Goal: Find specific page/section: Find specific page/section

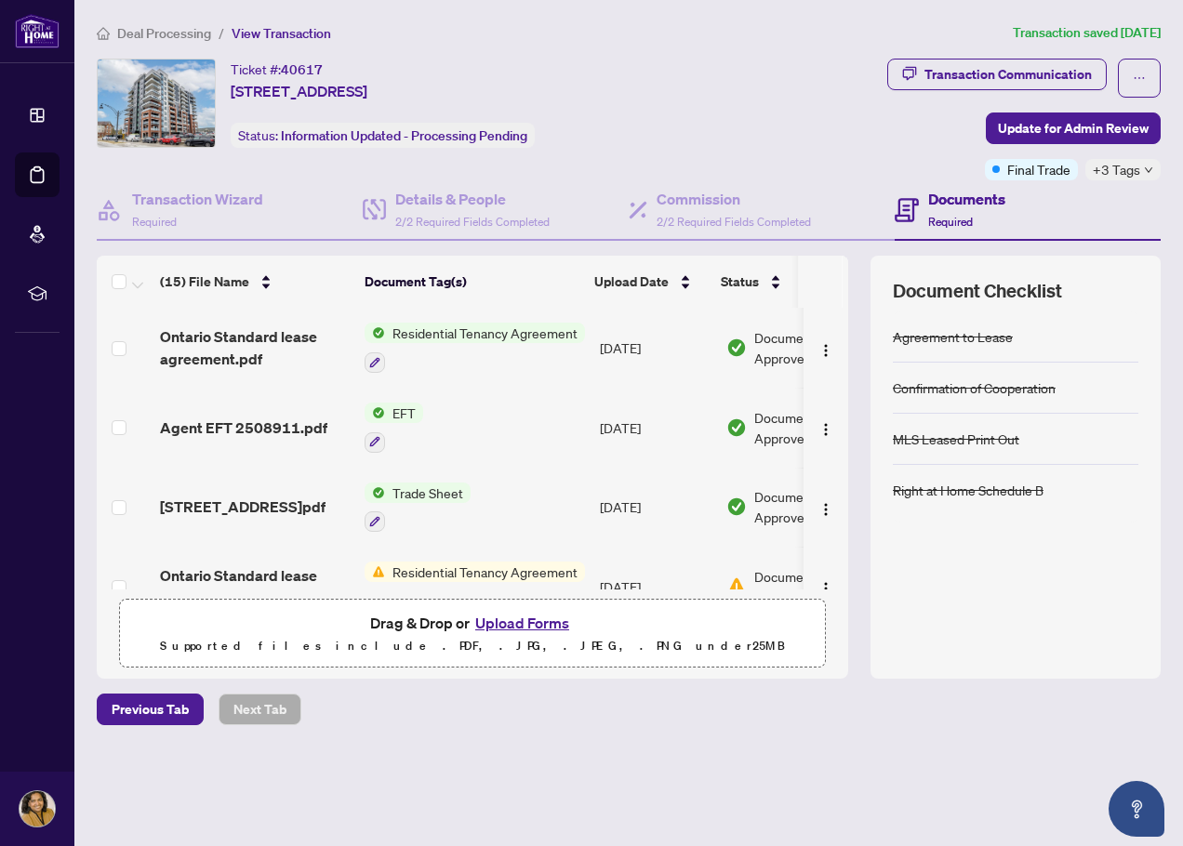
click at [157, 25] on span "Deal Processing" at bounding box center [164, 33] width 94 height 17
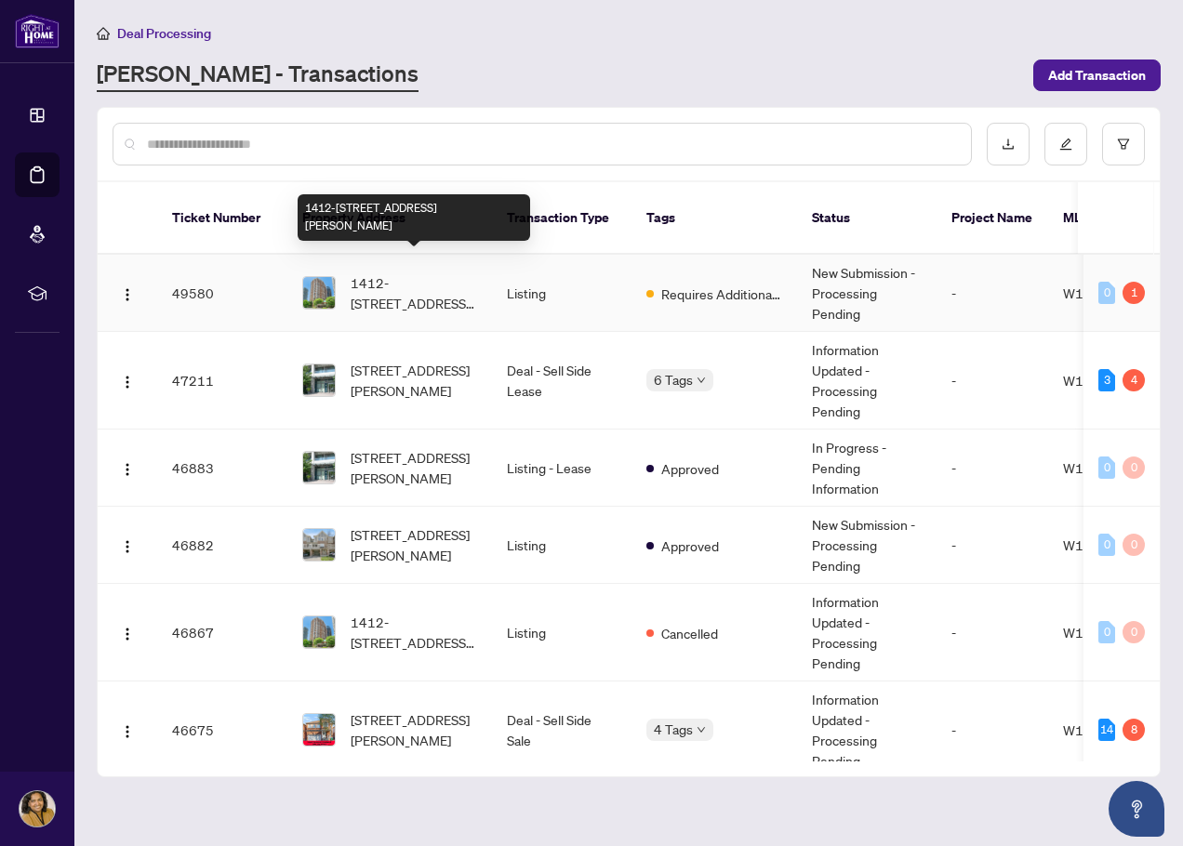
click at [432, 273] on span "1412-[STREET_ADDRESS][PERSON_NAME]" at bounding box center [414, 293] width 126 height 41
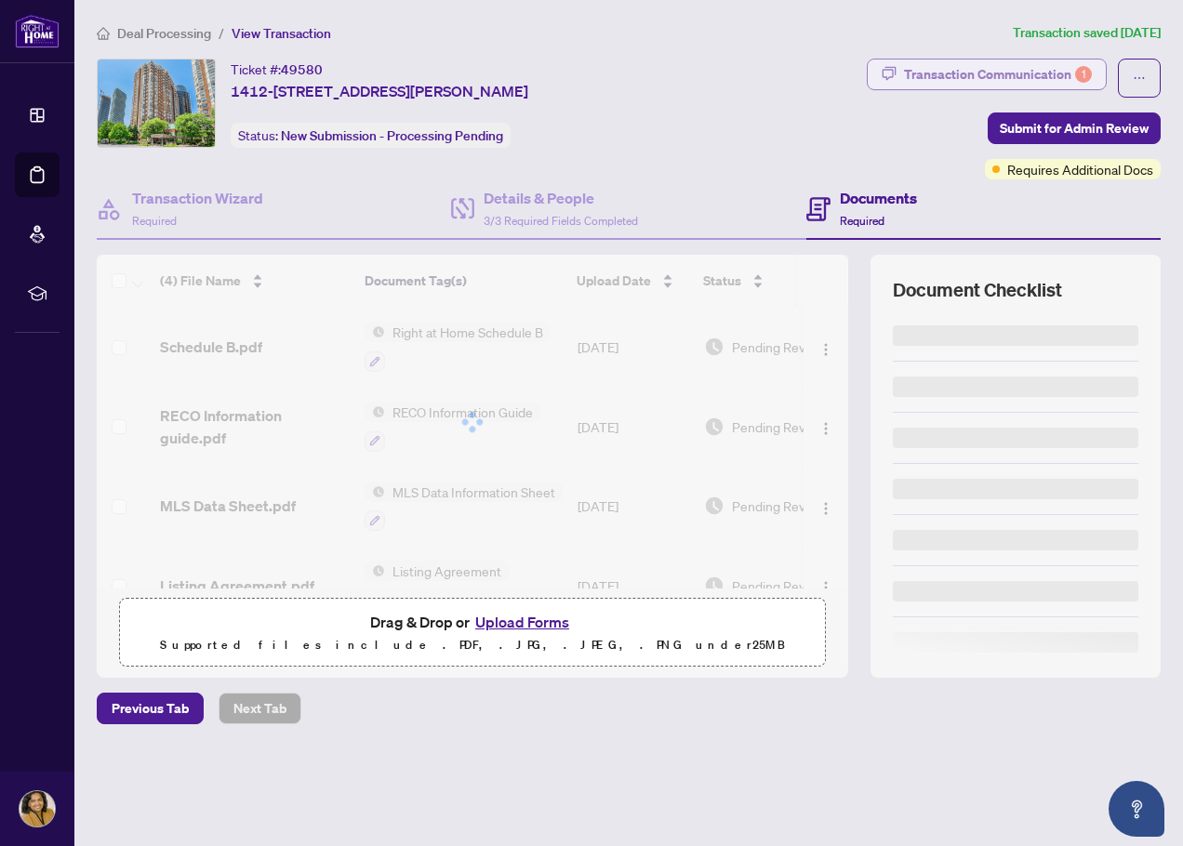
click at [986, 75] on div "Transaction Communication 1" at bounding box center [998, 75] width 188 height 30
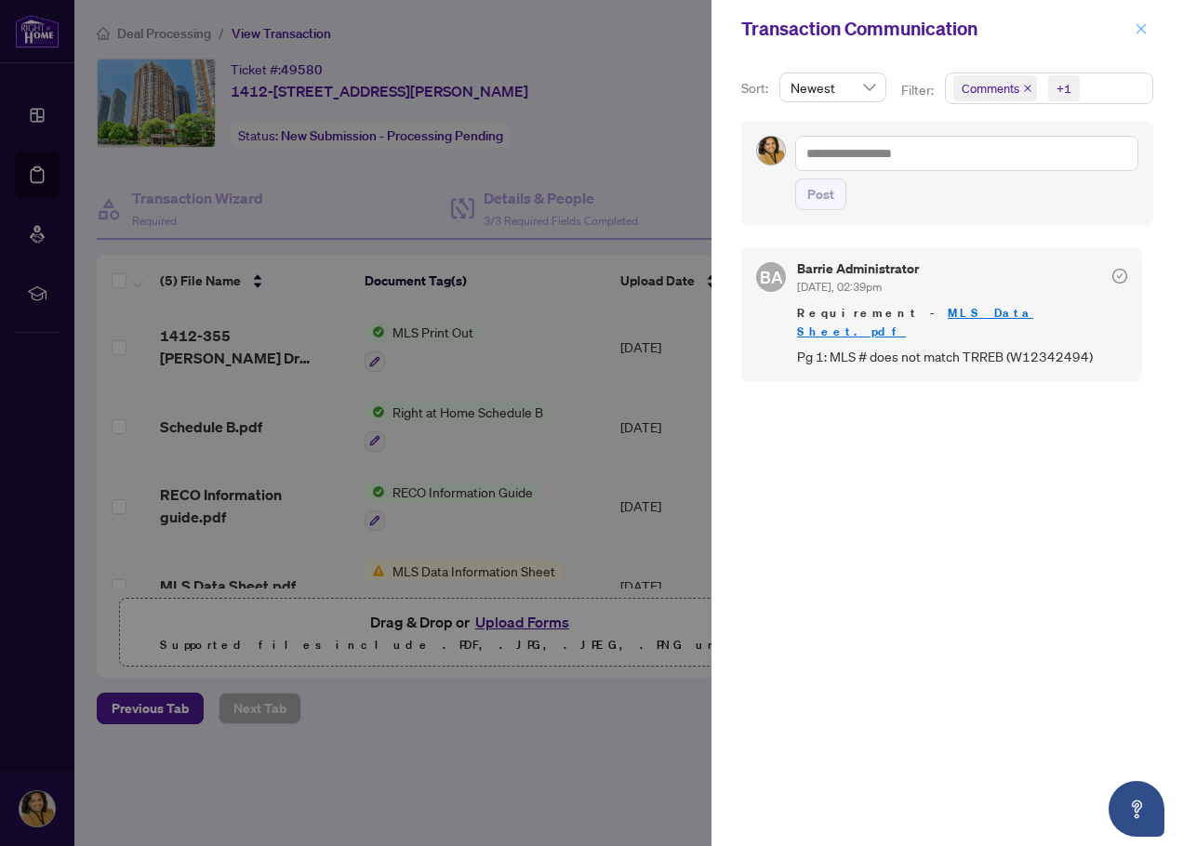
click at [1137, 30] on icon "close" at bounding box center [1141, 28] width 13 height 13
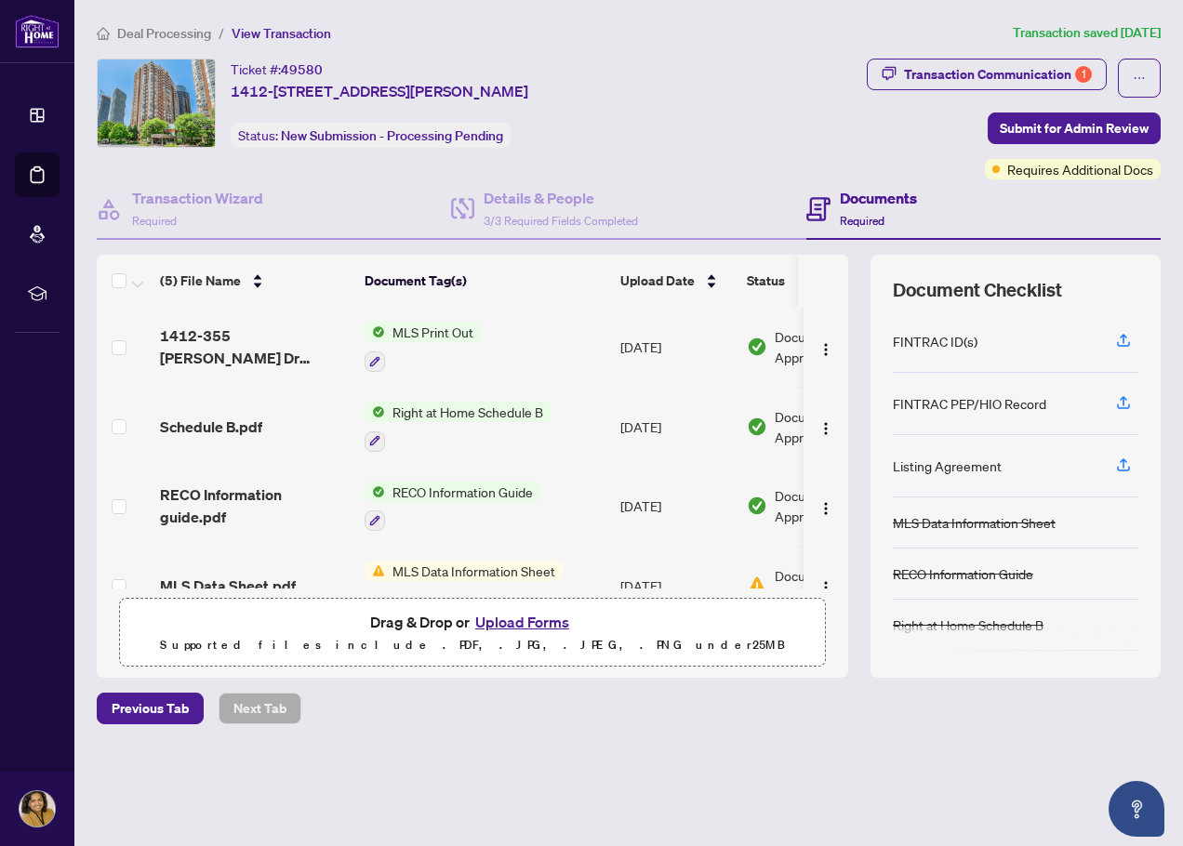
click at [428, 338] on span "MLS Print Out" at bounding box center [433, 332] width 96 height 20
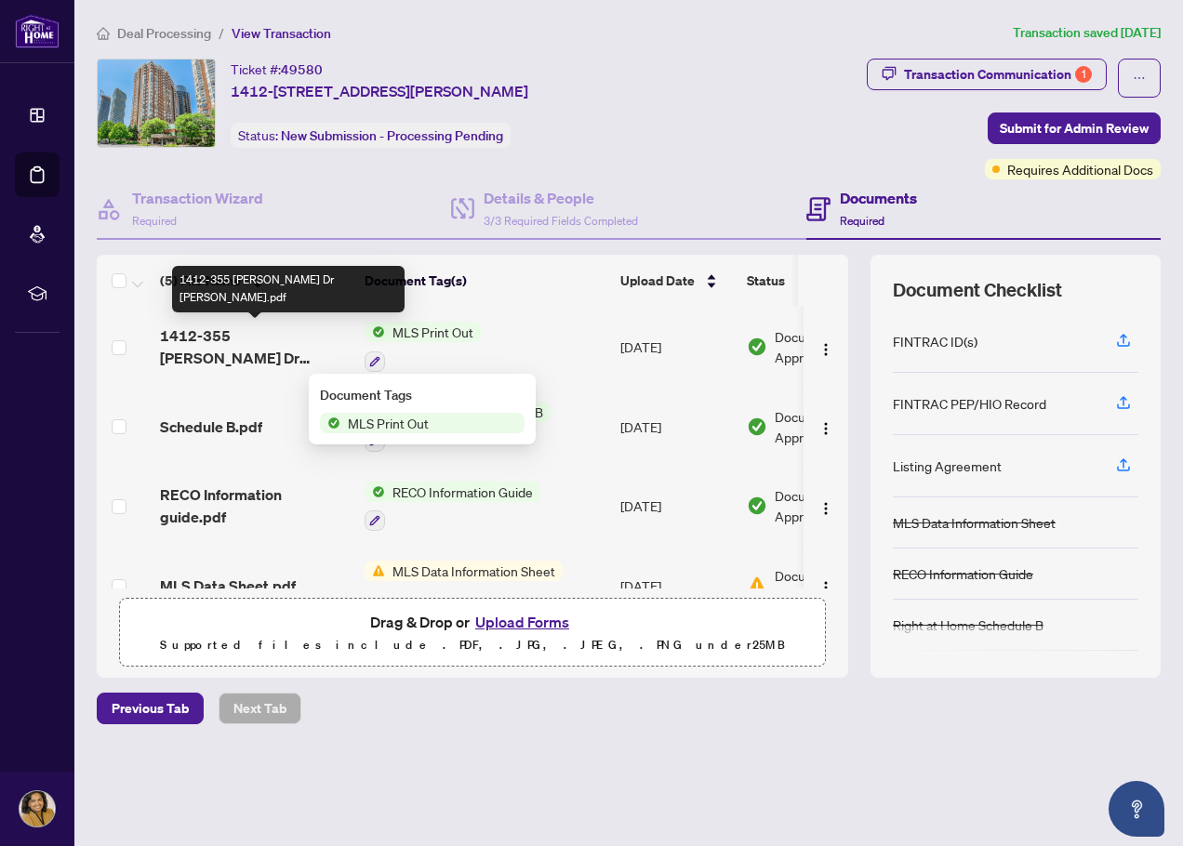
click at [243, 340] on span "1412-355 [PERSON_NAME] Dr [PERSON_NAME].pdf" at bounding box center [255, 347] width 190 height 45
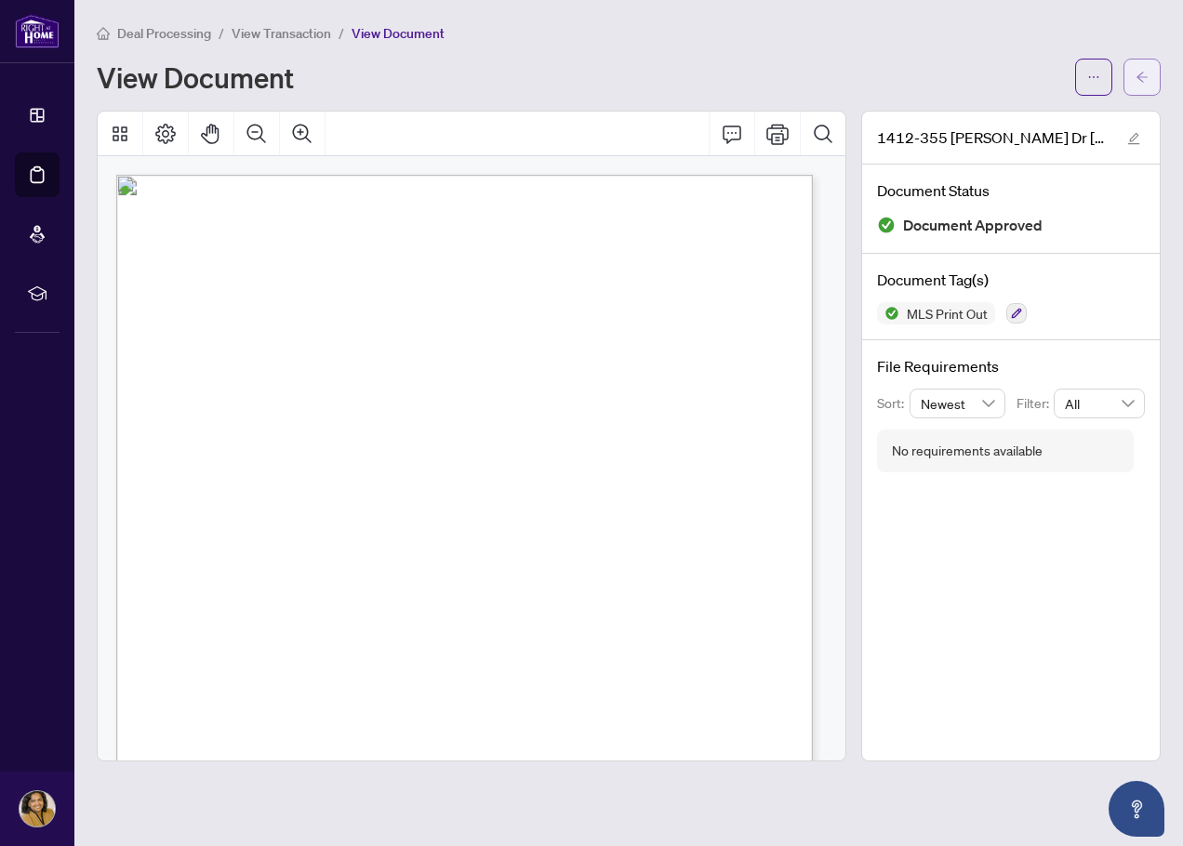
click at [1147, 71] on icon "arrow-left" at bounding box center [1142, 77] width 13 height 13
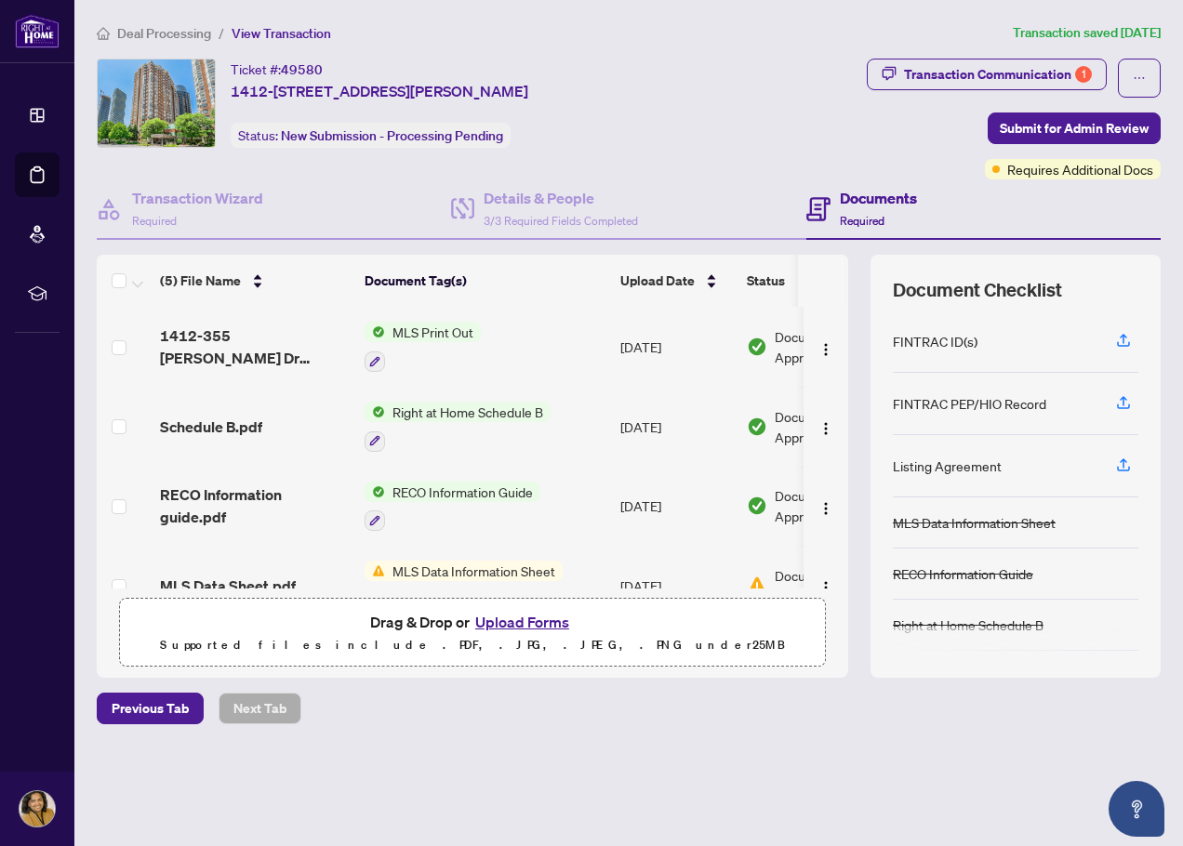
click at [501, 561] on span "MLS Data Information Sheet" at bounding box center [474, 571] width 178 height 20
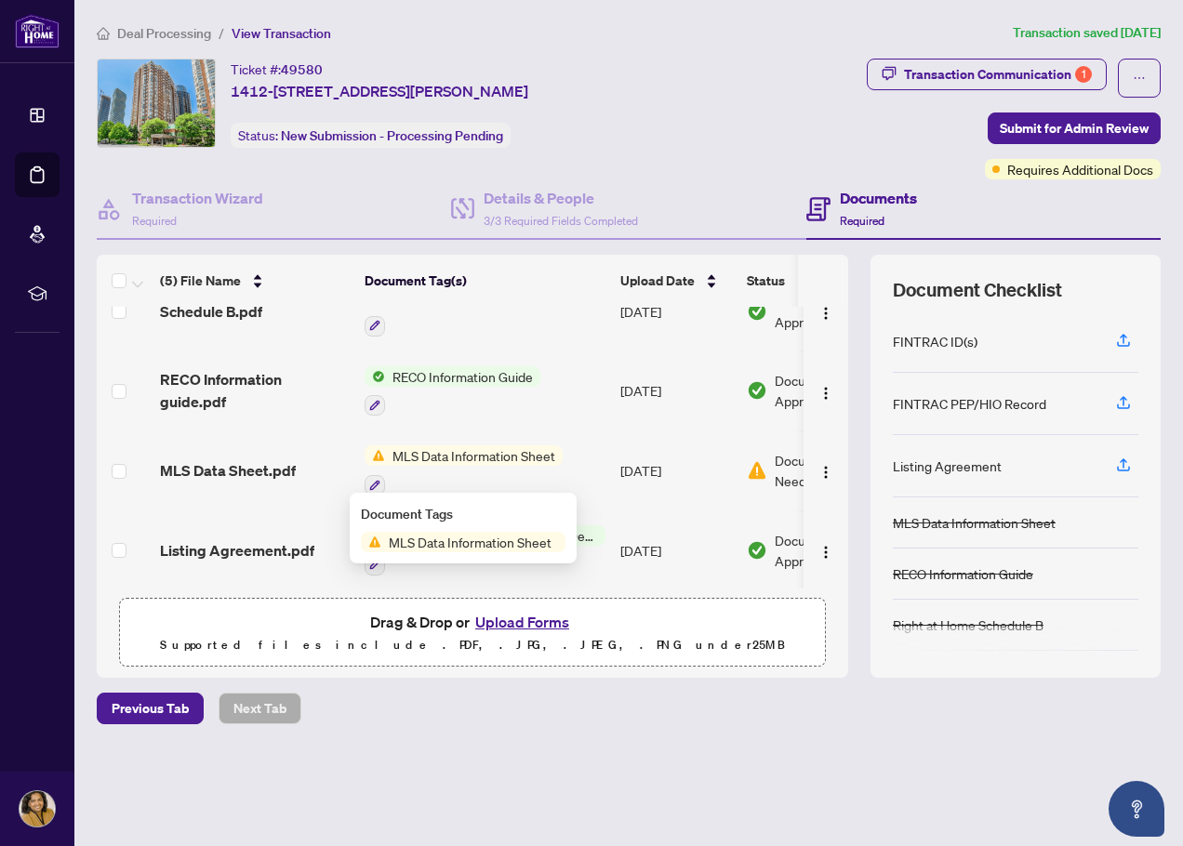
scroll to position [116, 0]
click at [250, 471] on span "MLS Data Sheet.pdf" at bounding box center [228, 470] width 136 height 22
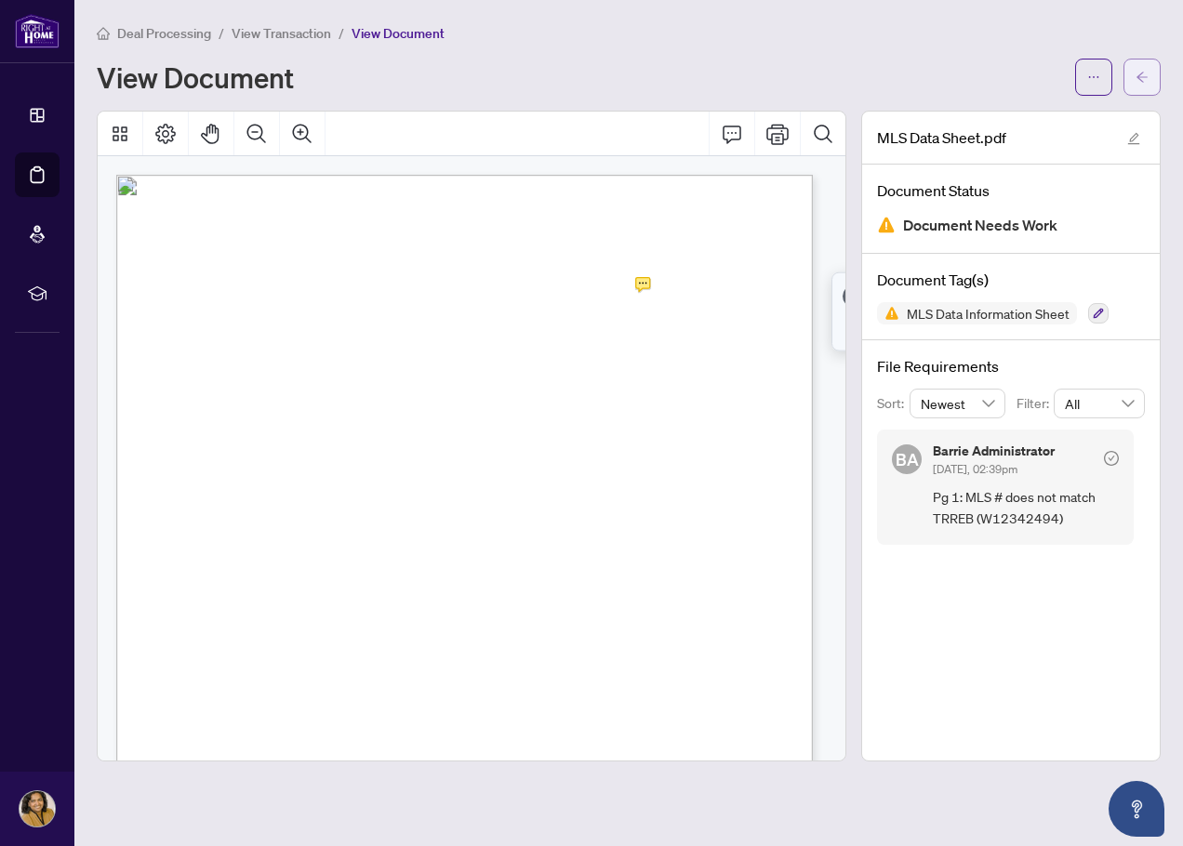
click at [1142, 80] on icon "arrow-left" at bounding box center [1142, 77] width 13 height 13
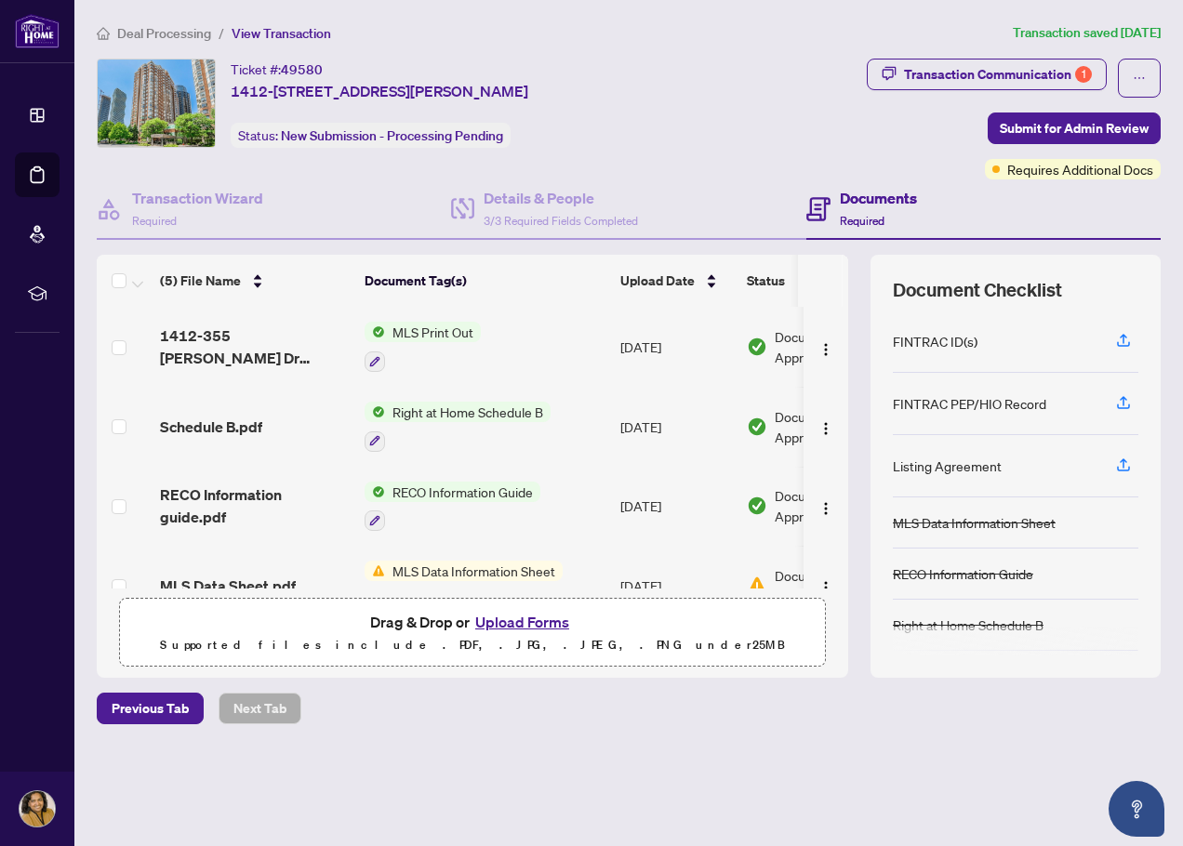
click at [166, 32] on span "Deal Processing" at bounding box center [164, 33] width 94 height 17
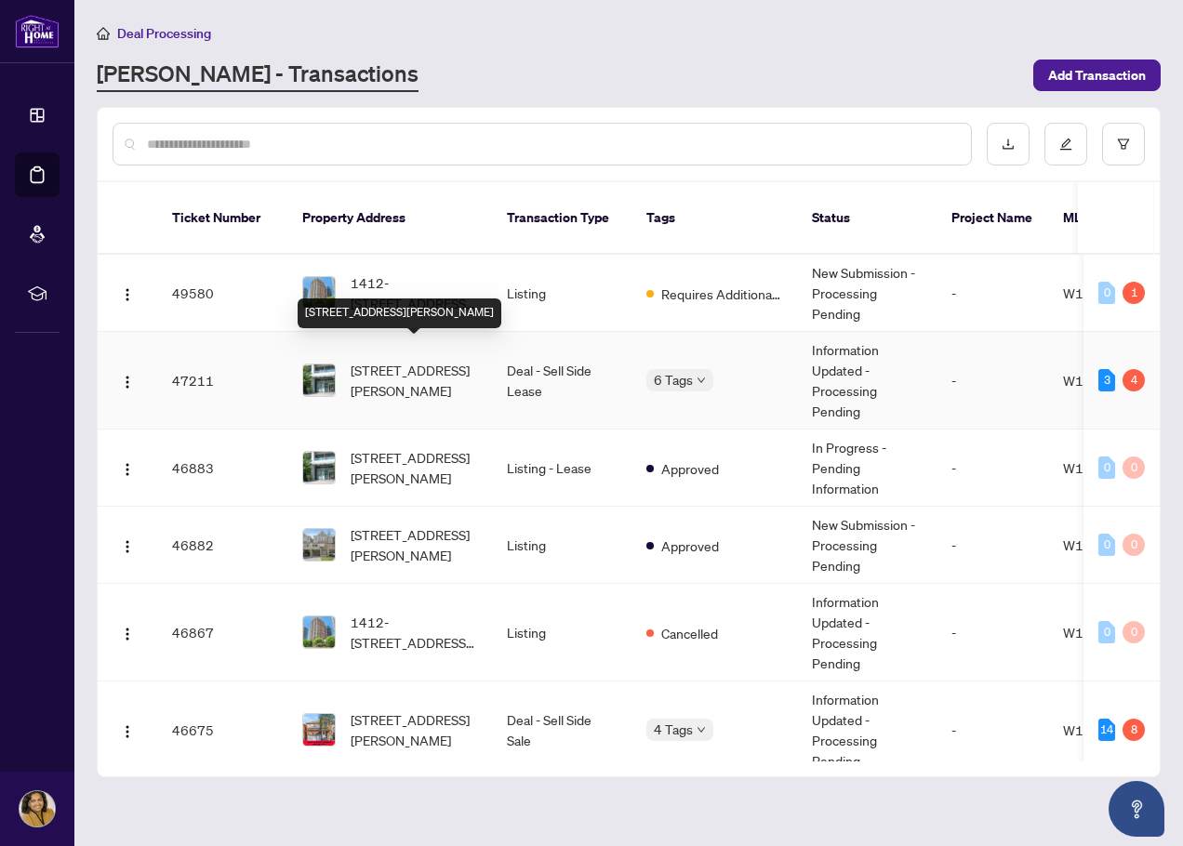
click at [384, 360] on span "[STREET_ADDRESS][PERSON_NAME]" at bounding box center [414, 380] width 126 height 41
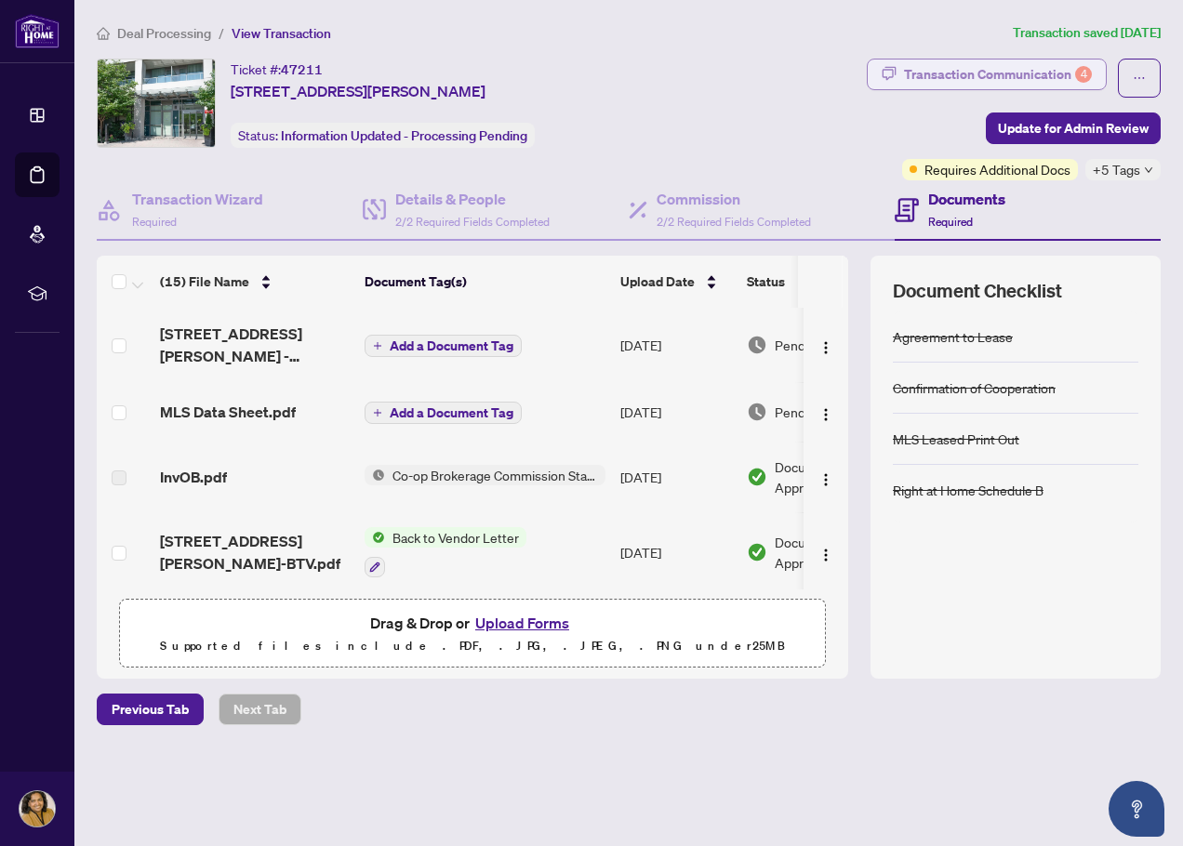
click at [1001, 74] on div "Transaction Communication 4" at bounding box center [998, 75] width 188 height 30
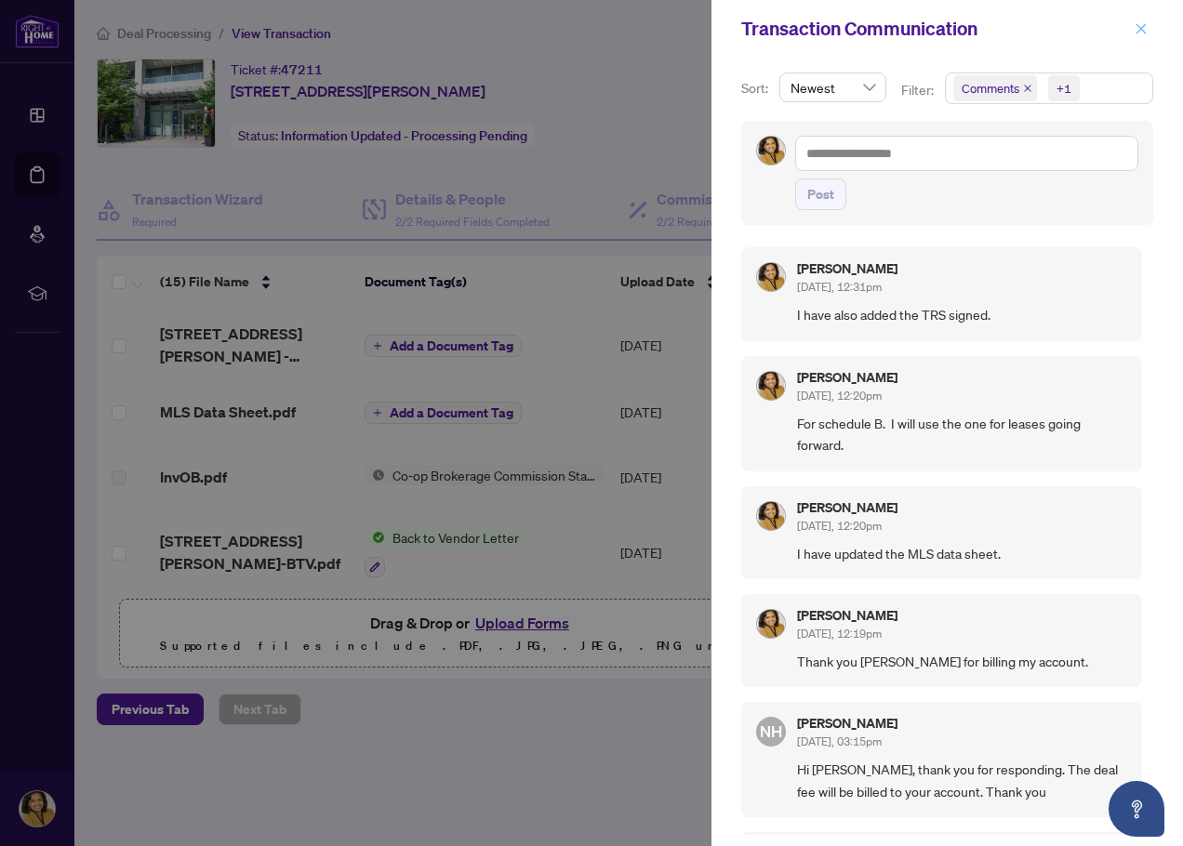
click at [1137, 29] on icon "close" at bounding box center [1141, 28] width 13 height 13
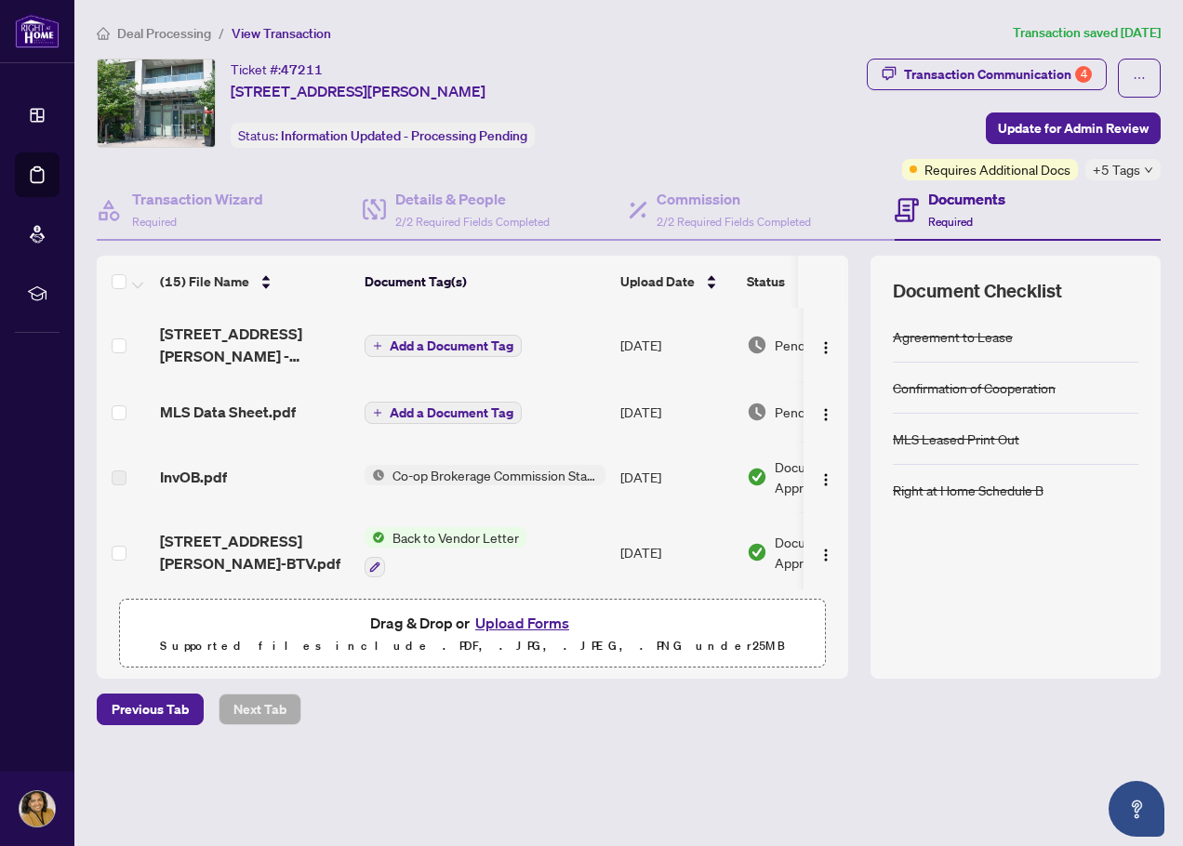
click at [132, 33] on span "Deal Processing" at bounding box center [164, 33] width 94 height 17
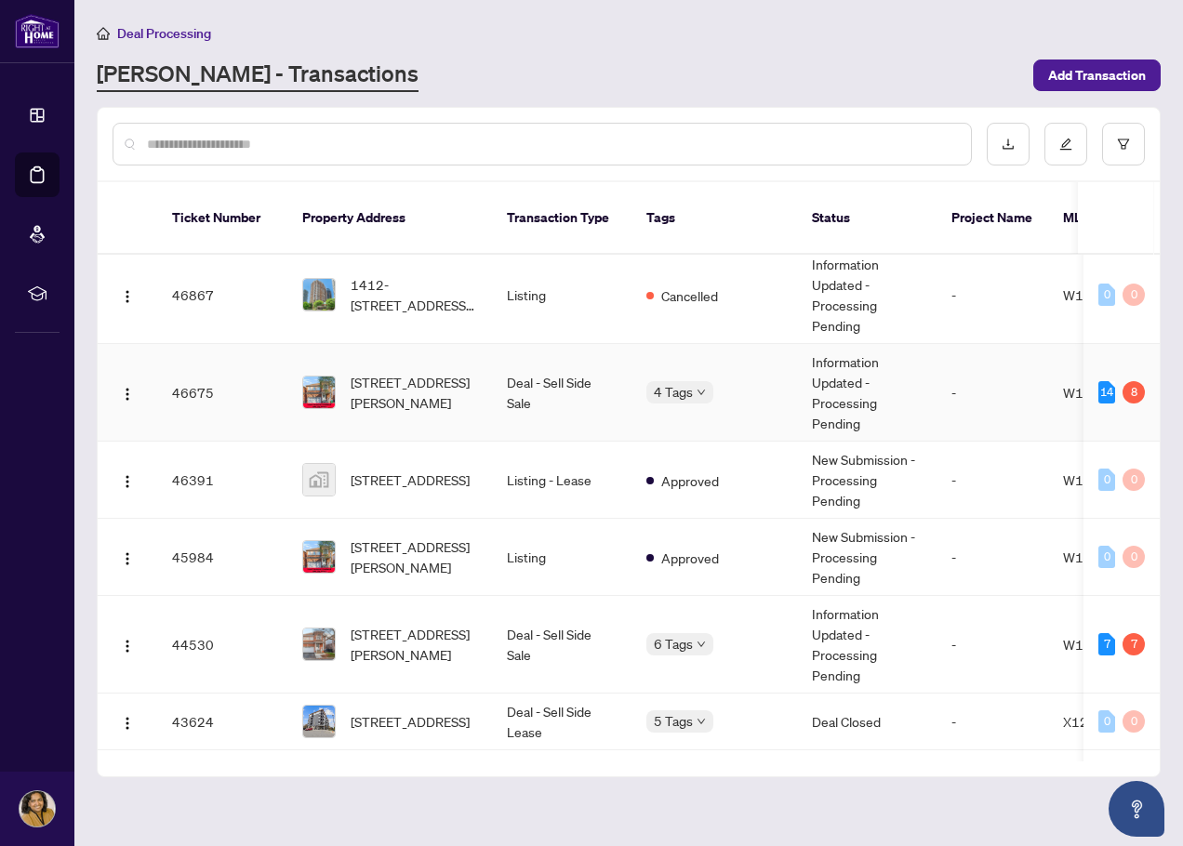
scroll to position [372, 0]
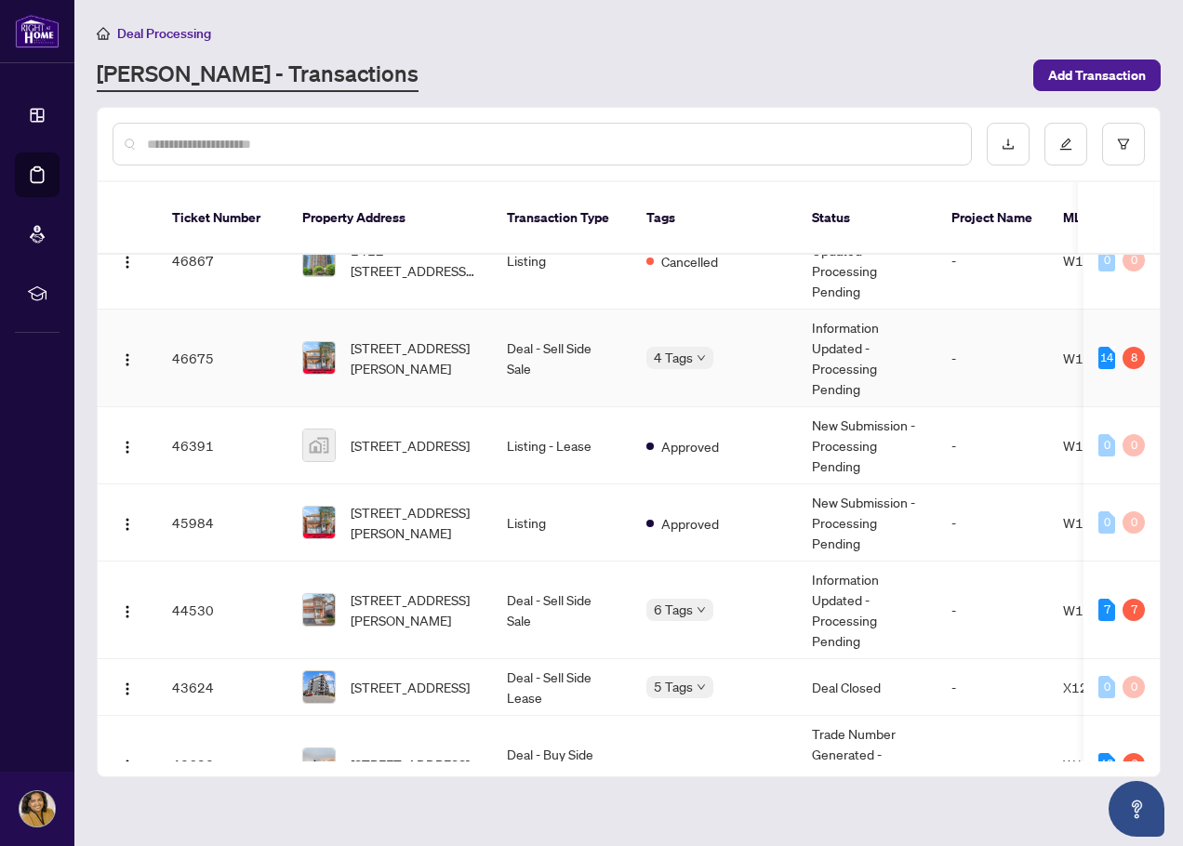
click at [514, 335] on td "Deal - Sell Side Sale" at bounding box center [562, 359] width 140 height 98
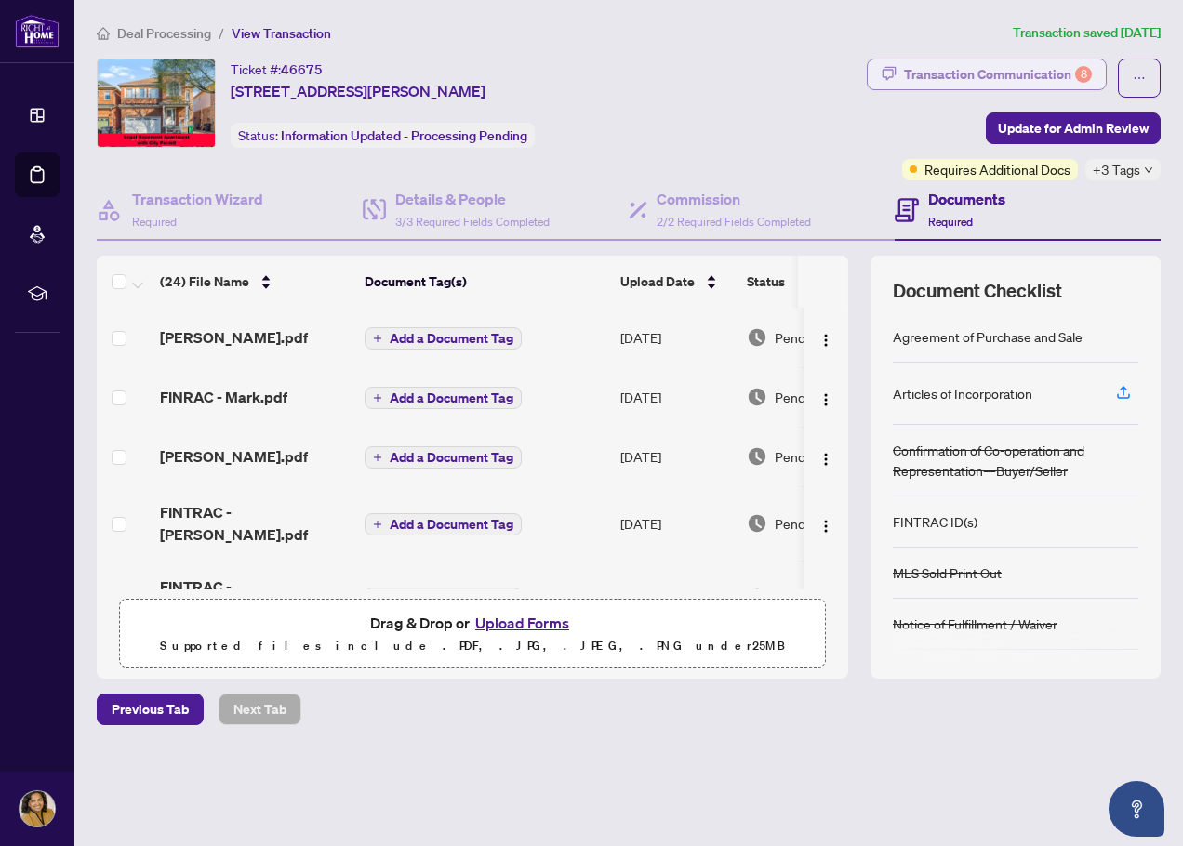
click at [983, 78] on div "Transaction Communication 8" at bounding box center [998, 75] width 188 height 30
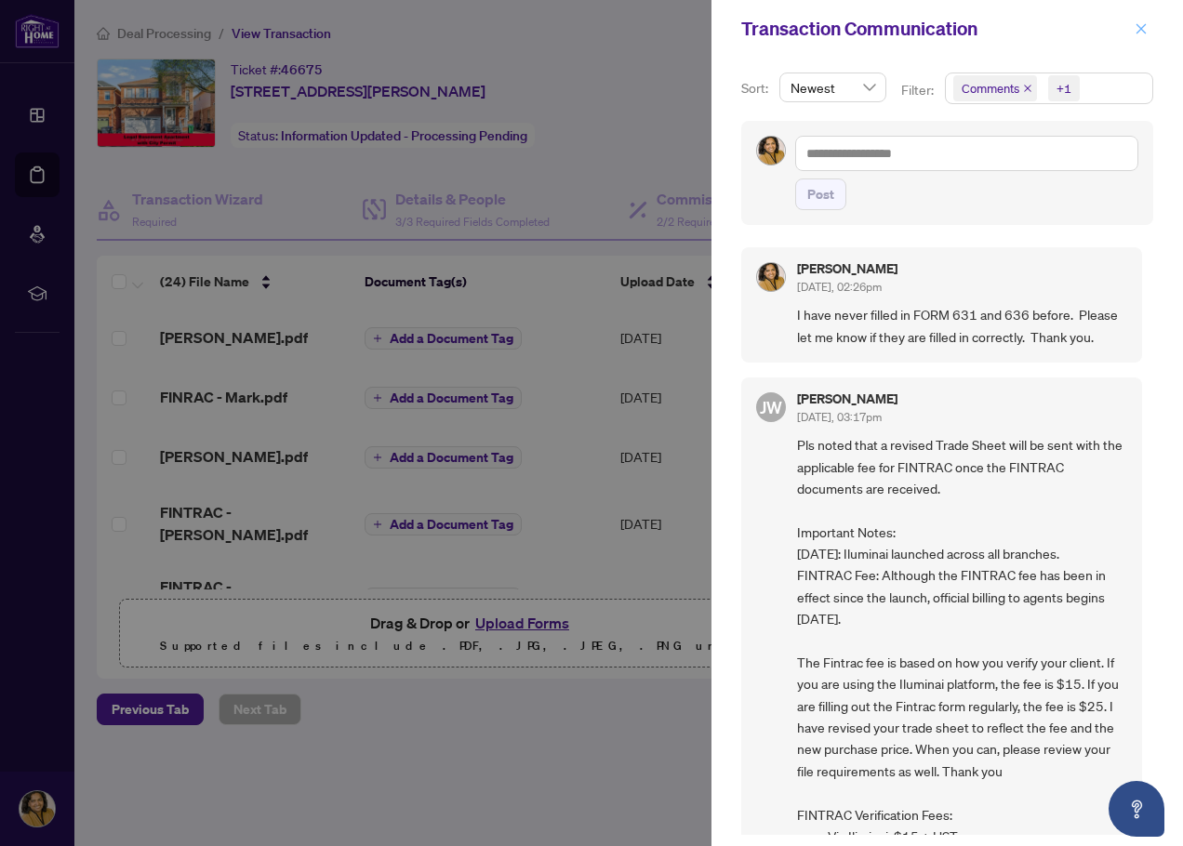
click at [1141, 32] on icon "close" at bounding box center [1141, 28] width 13 height 13
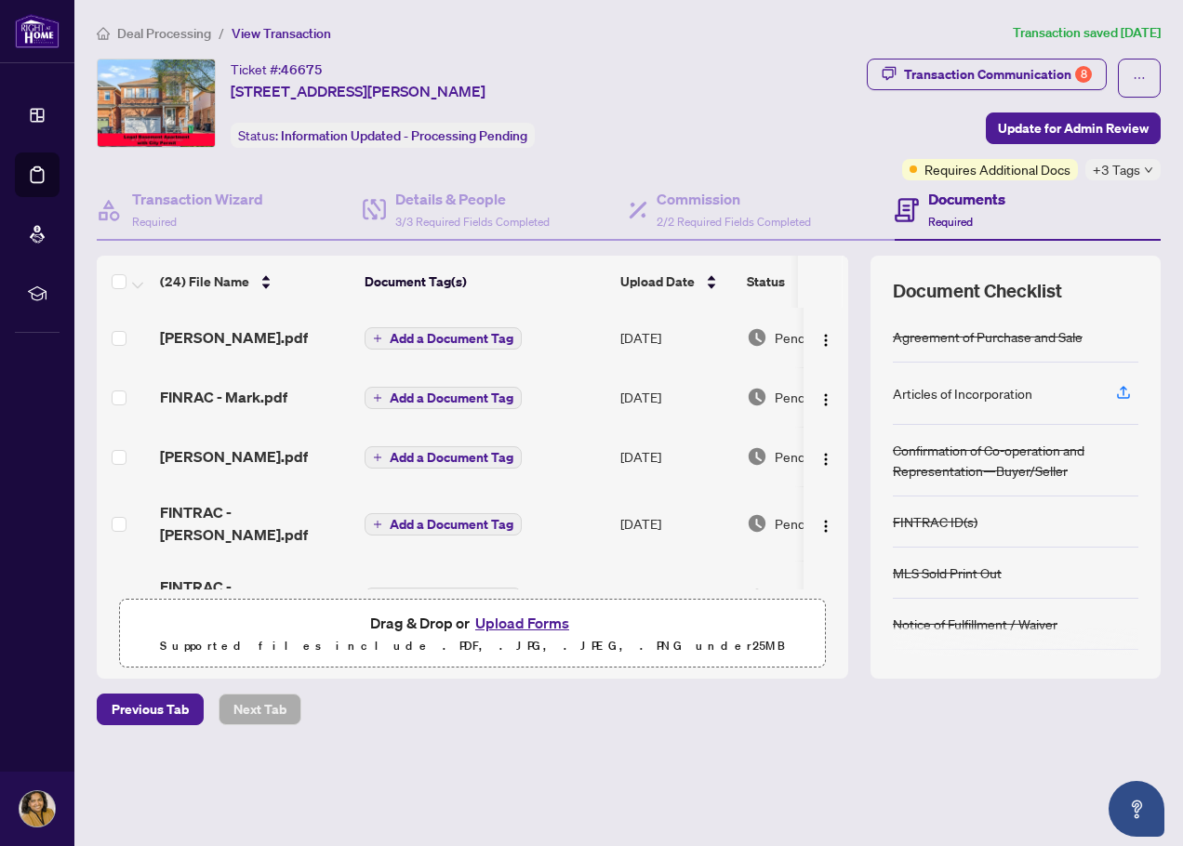
click at [166, 34] on span "Deal Processing" at bounding box center [164, 33] width 94 height 17
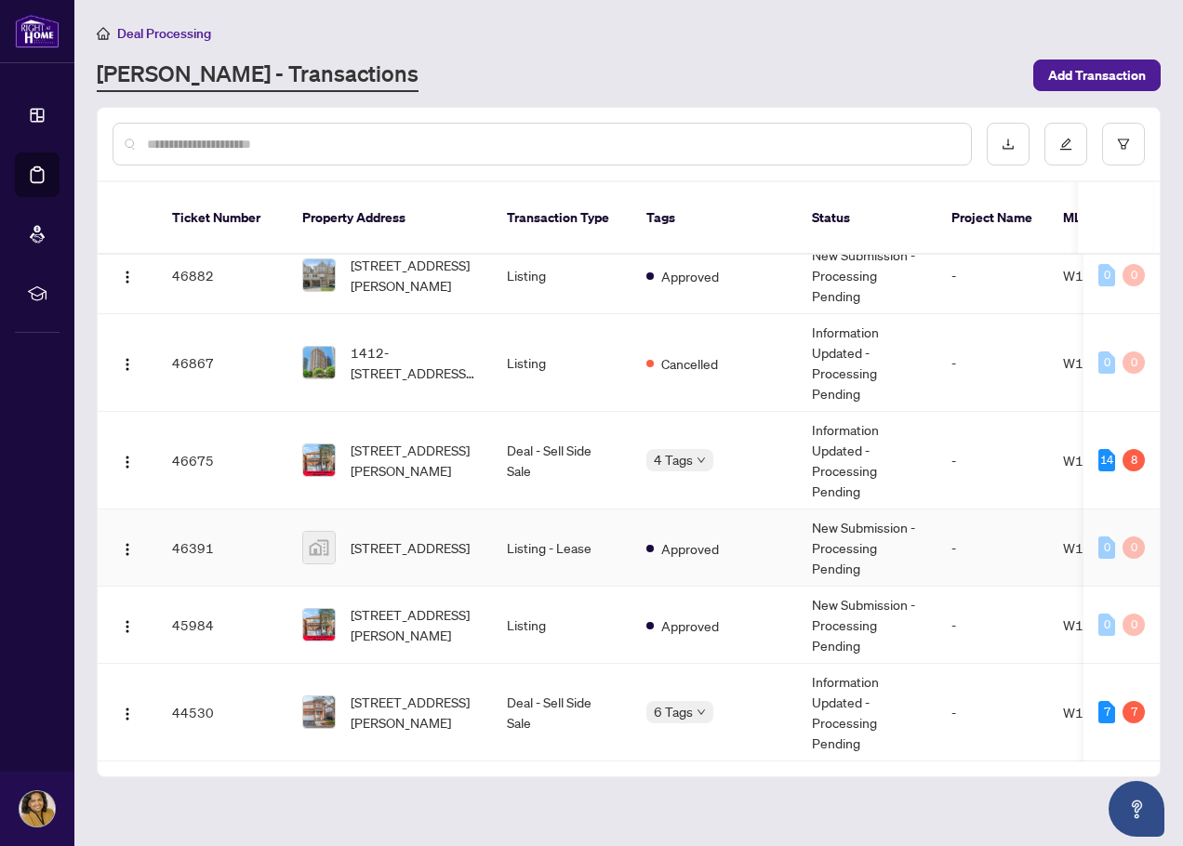
scroll to position [372, 0]
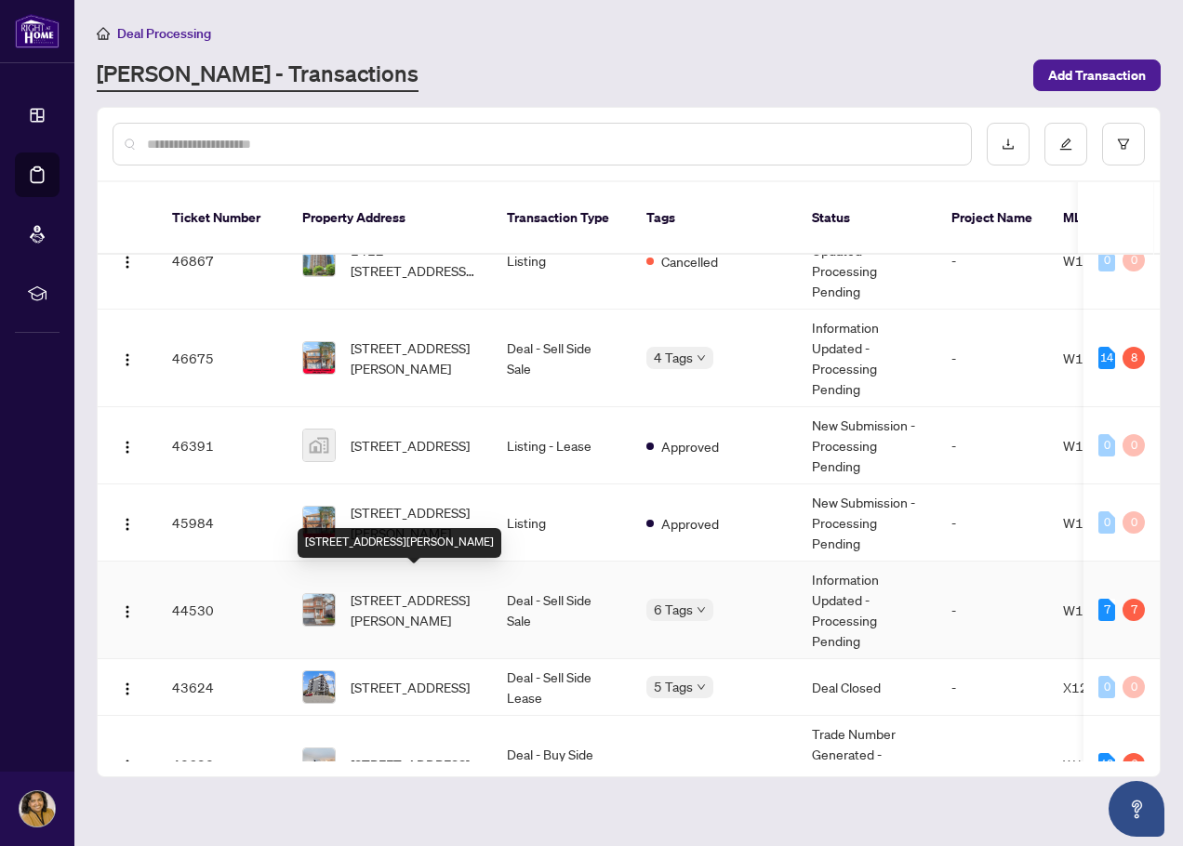
click at [430, 595] on span "[STREET_ADDRESS][PERSON_NAME]" at bounding box center [414, 610] width 126 height 41
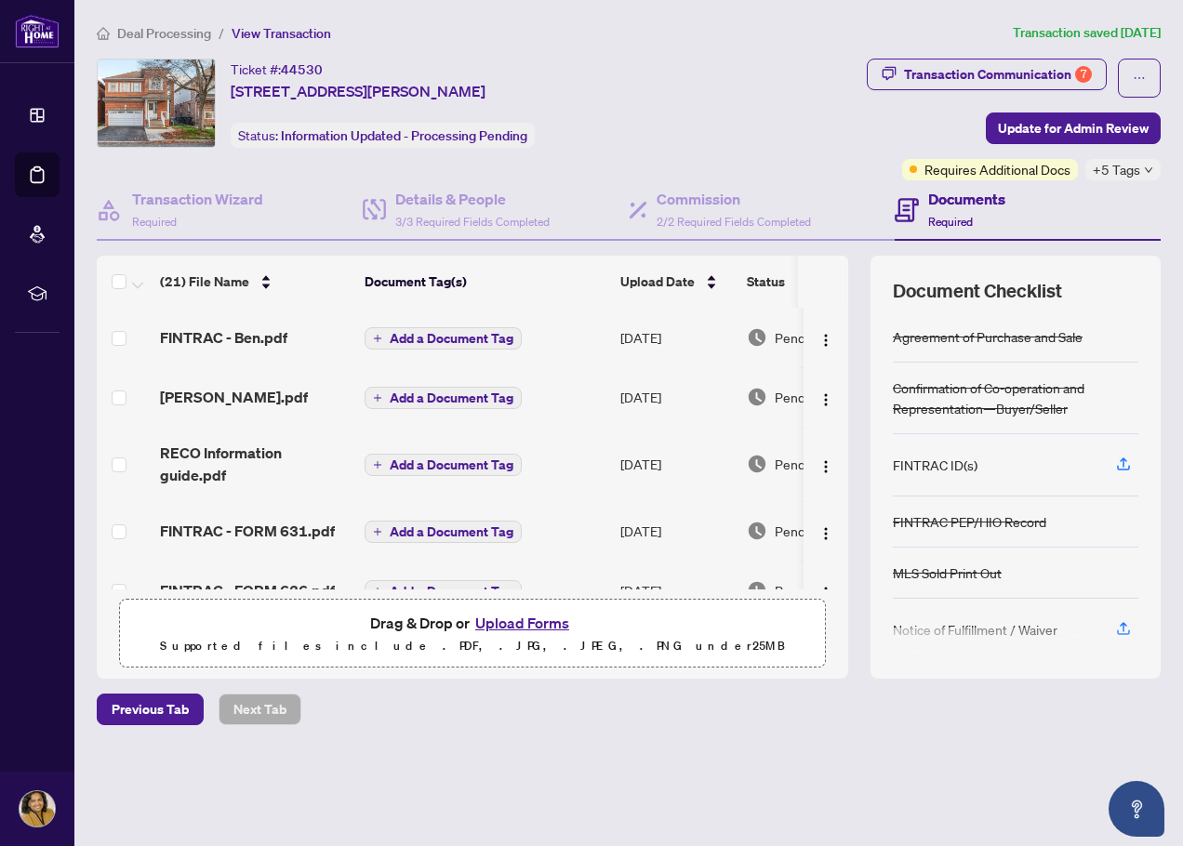
click at [138, 29] on span "Deal Processing" at bounding box center [164, 33] width 94 height 17
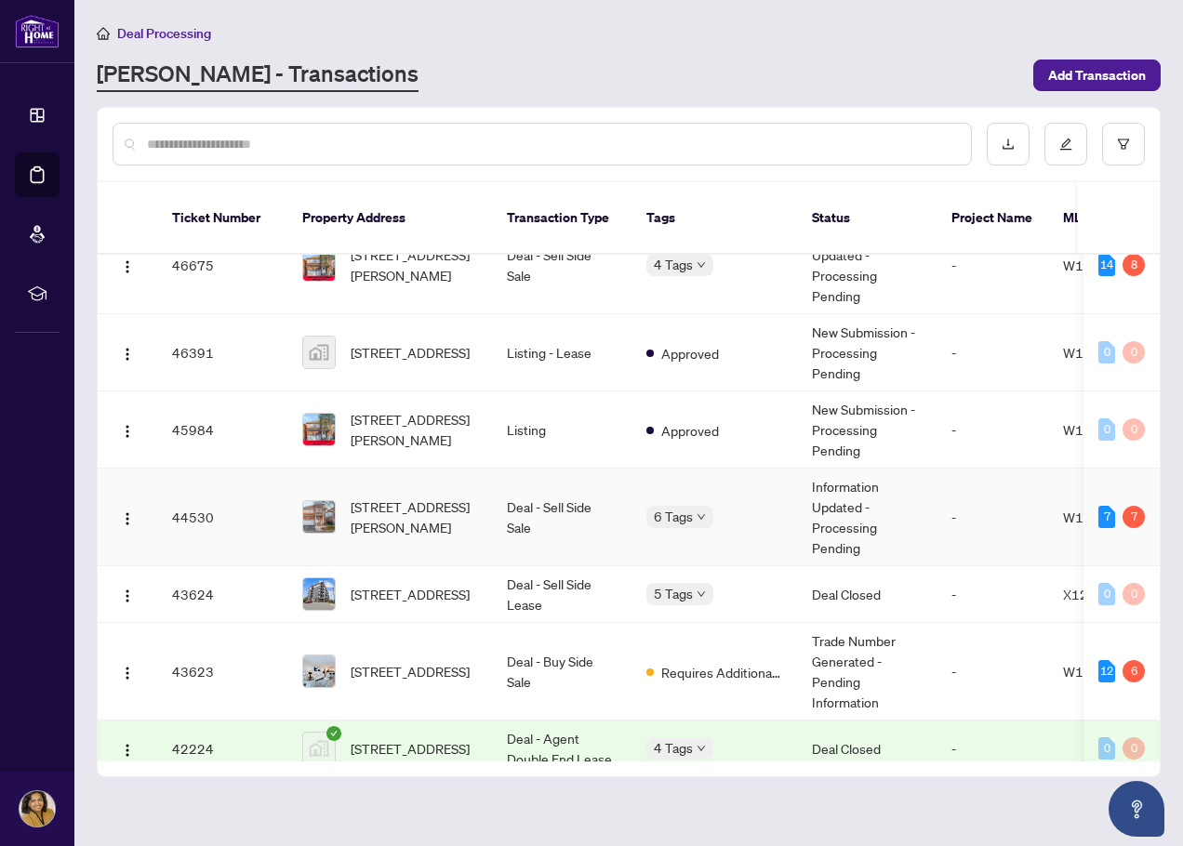
scroll to position [558, 0]
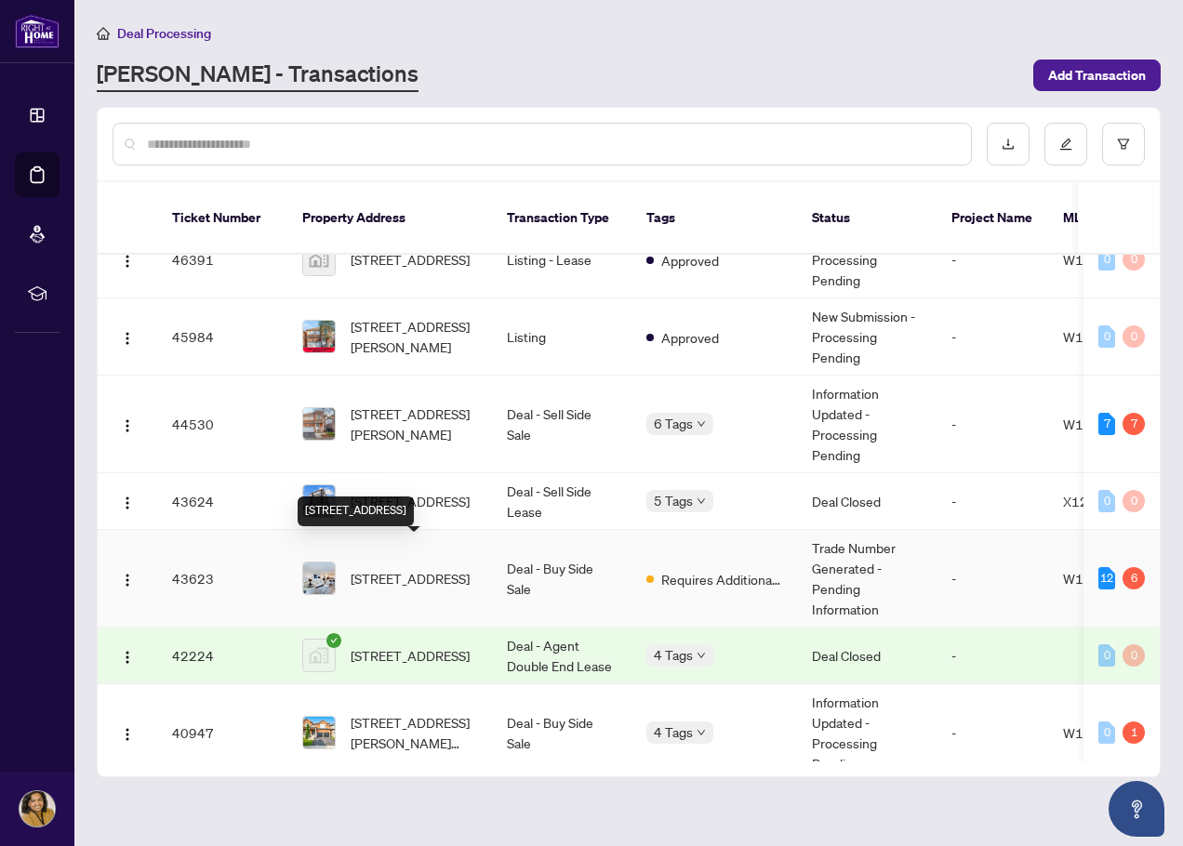
click at [379, 568] on span "[STREET_ADDRESS]" at bounding box center [410, 578] width 119 height 20
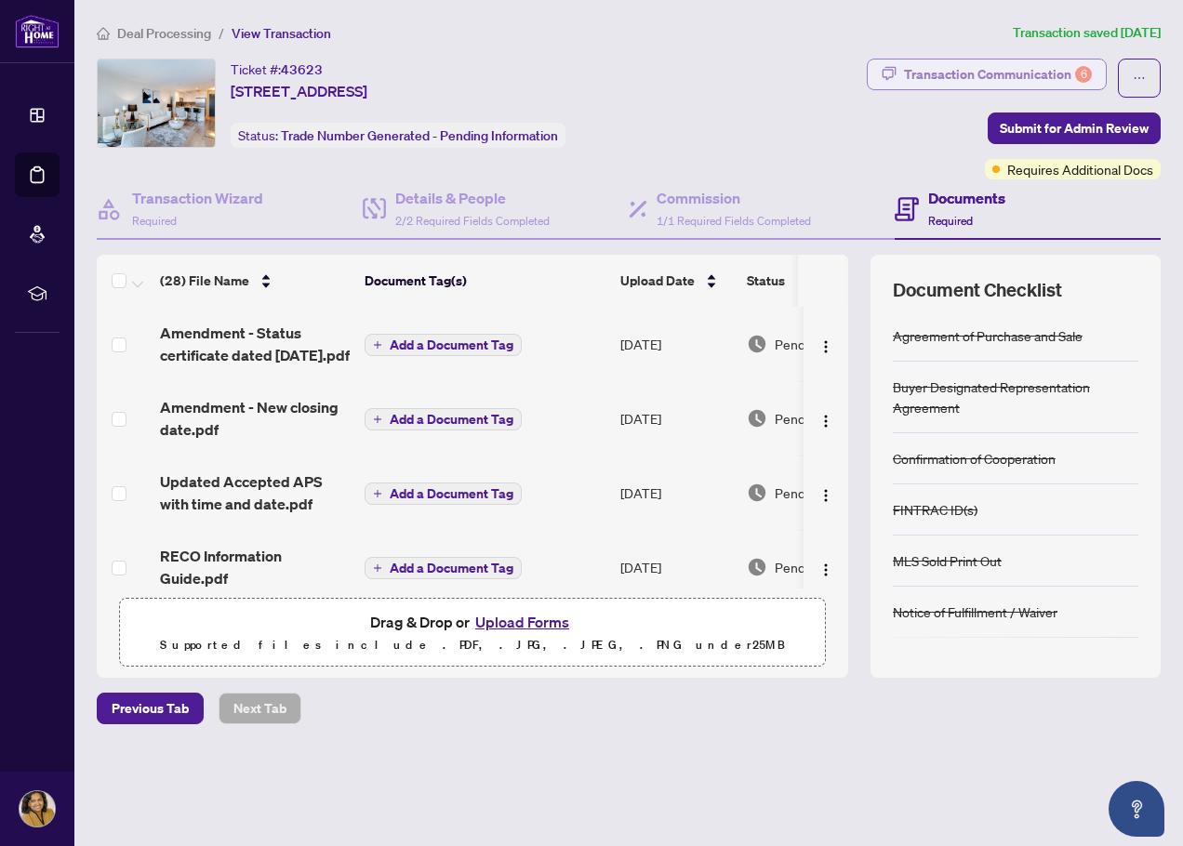
click at [1009, 75] on div "Transaction Communication 6" at bounding box center [998, 75] width 188 height 30
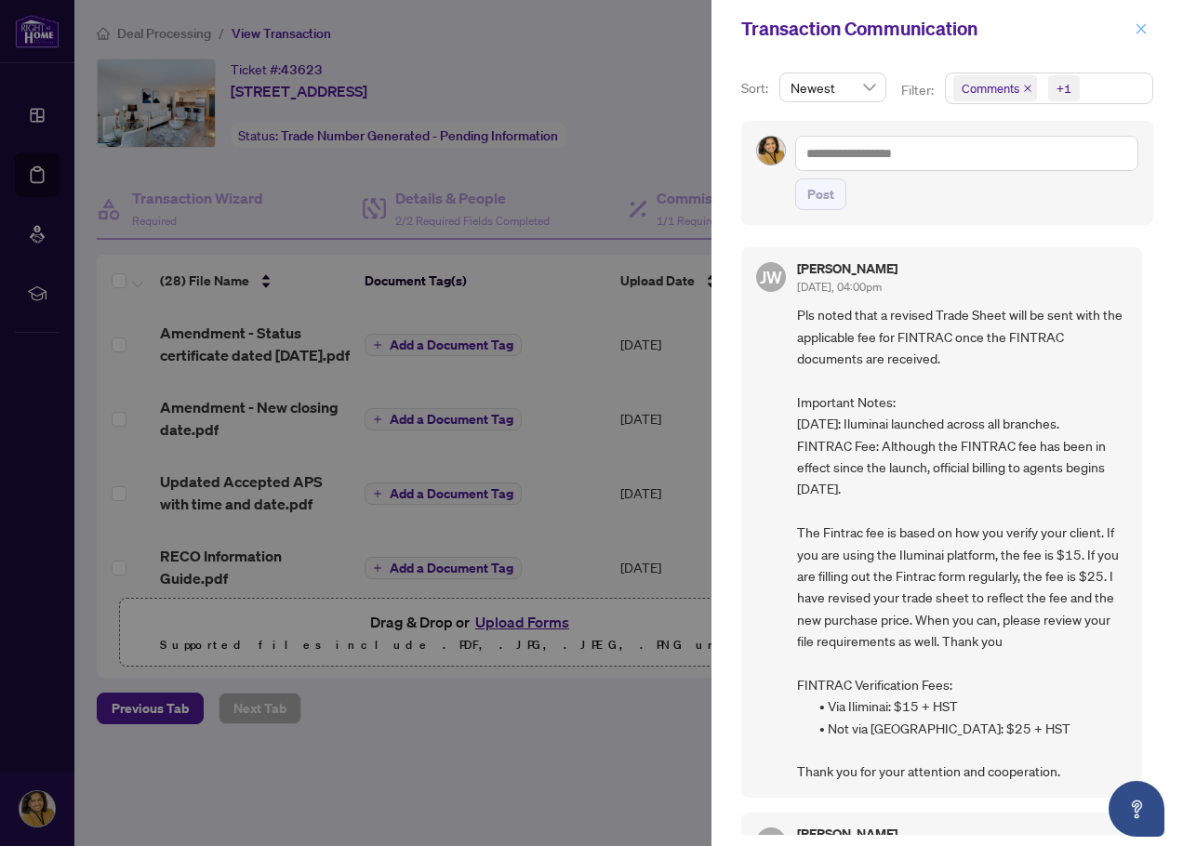
click at [1137, 22] on icon "close" at bounding box center [1141, 28] width 13 height 13
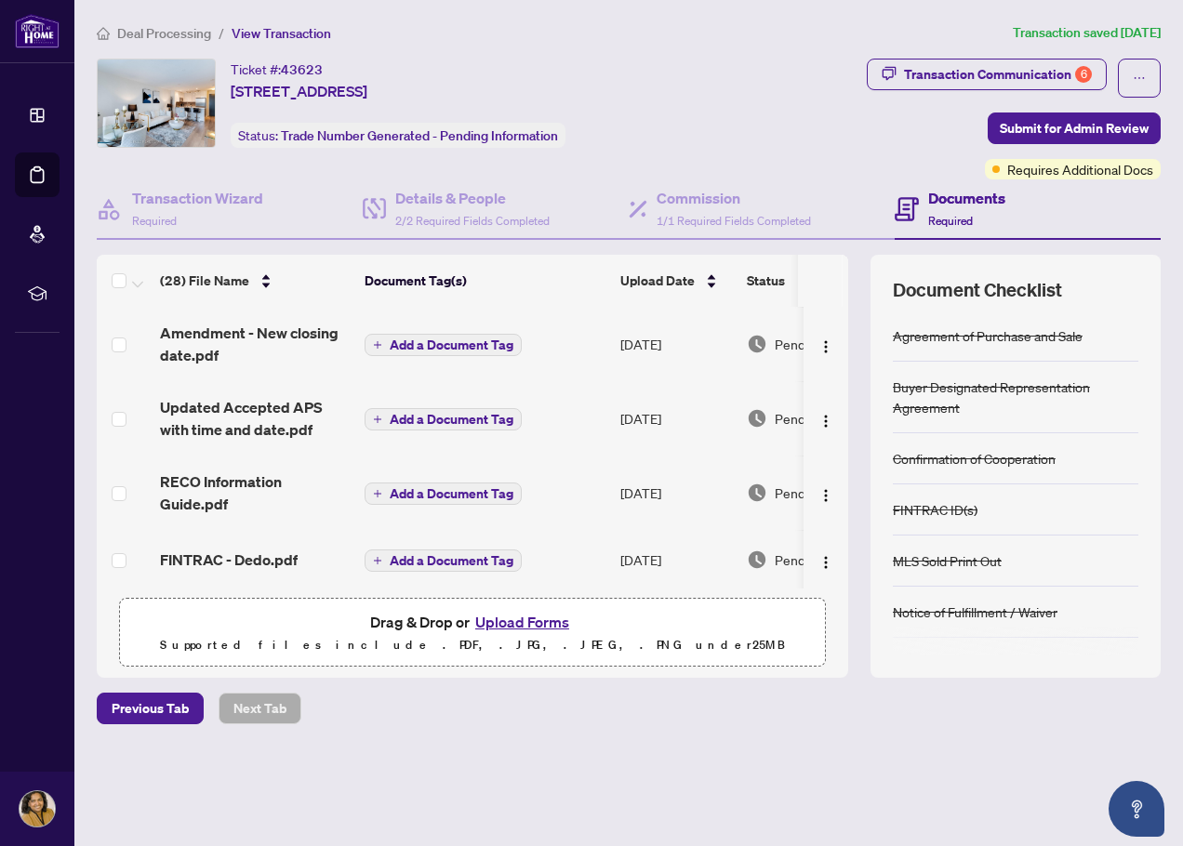
scroll to position [186, 0]
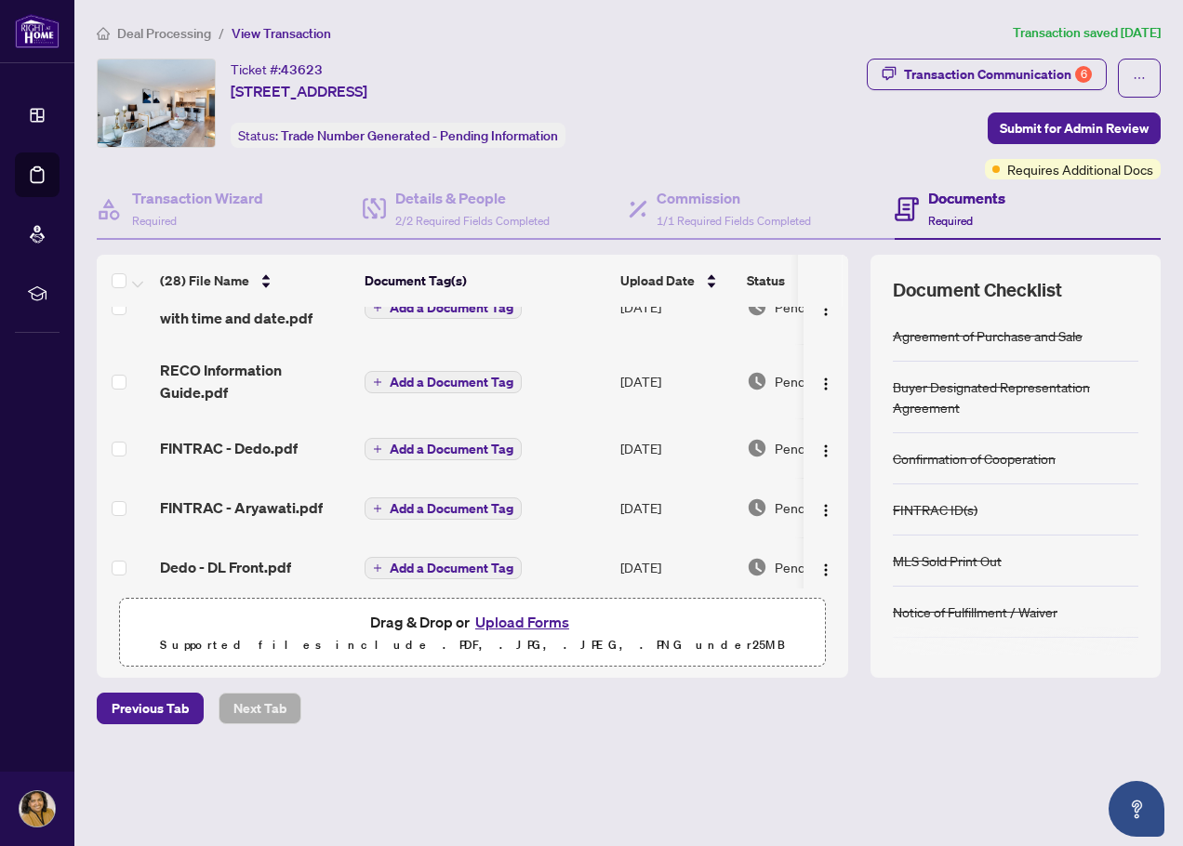
click at [158, 33] on span "Deal Processing" at bounding box center [164, 33] width 94 height 17
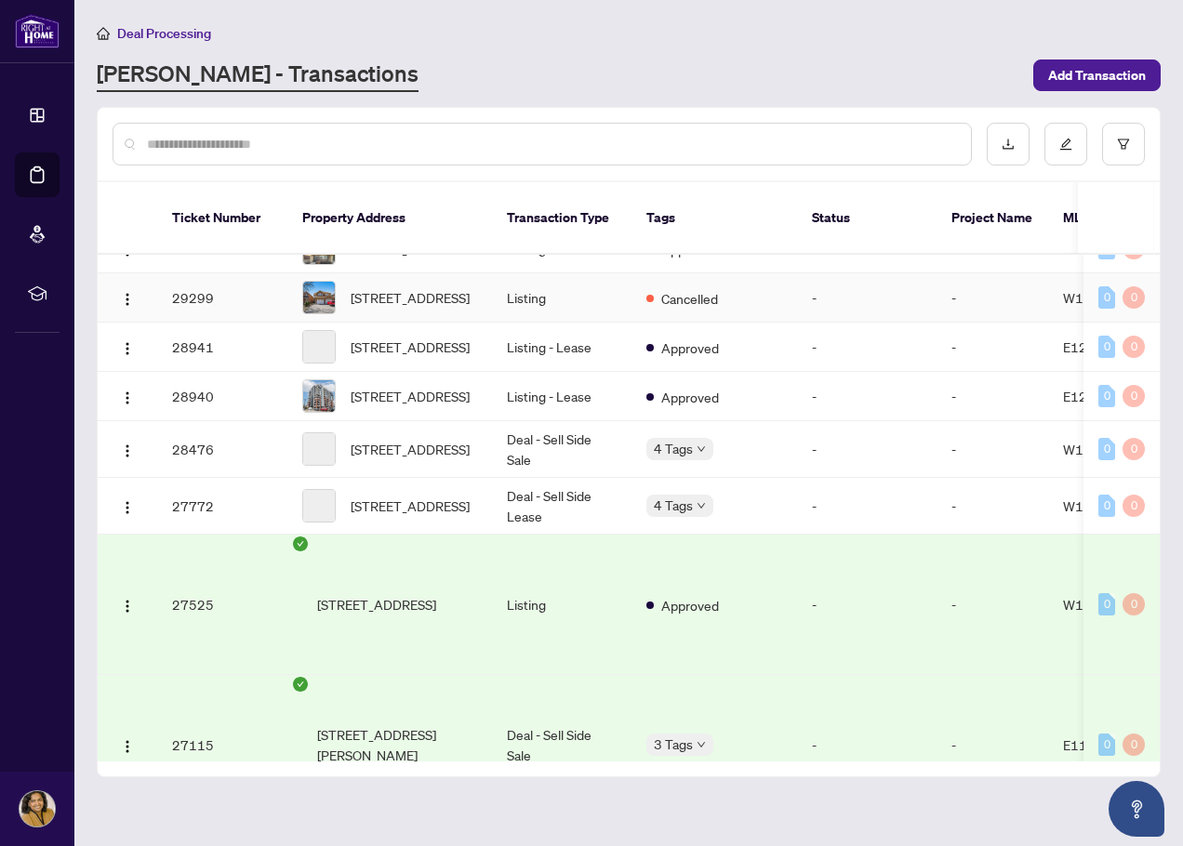
scroll to position [3303, 0]
